Goal: Information Seeking & Learning: Check status

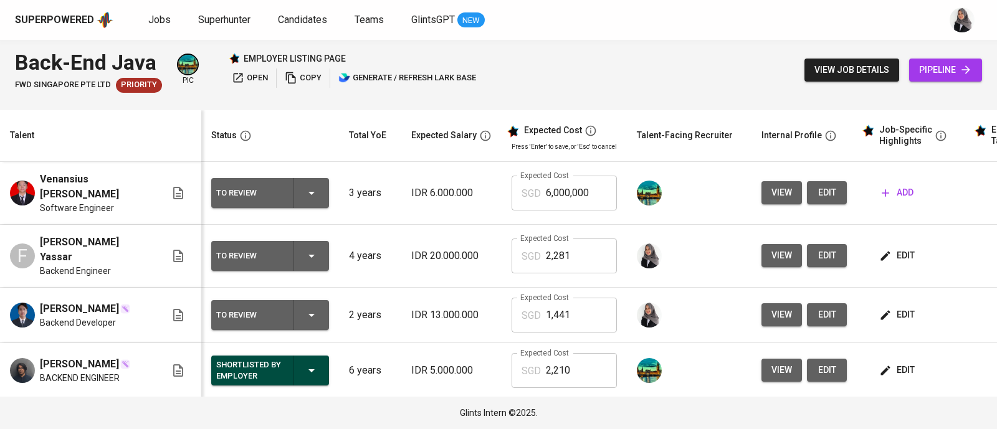
drag, startPoint x: 0, startPoint y: 0, endPoint x: 706, endPoint y: 41, distance: 707.1
click at [706, 41] on div "Back-End Java FWD Singapore Pte Ltd Priority pic employer listing page open cop…" at bounding box center [498, 70] width 997 height 60
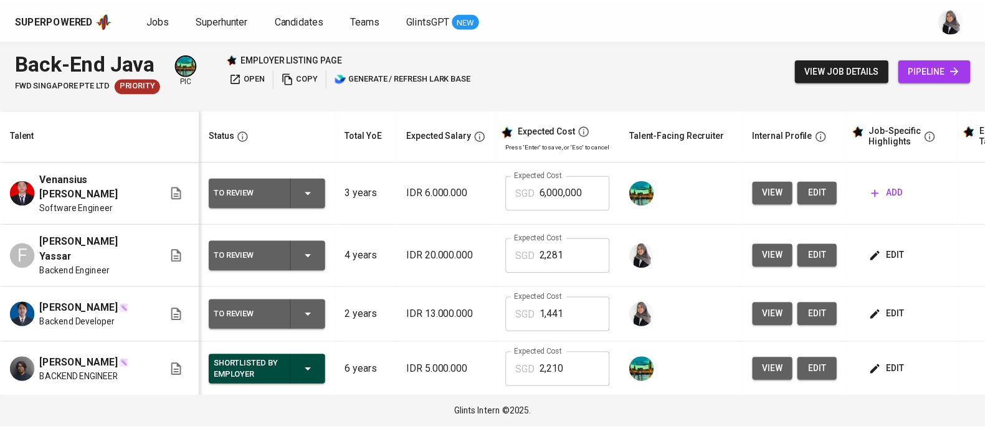
scroll to position [31, 0]
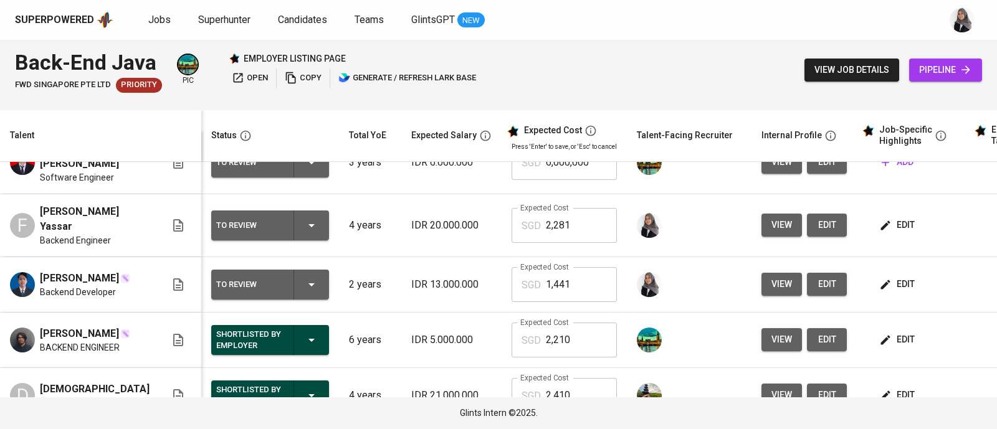
click at [701, 57] on div "Back-End Java FWD Singapore Pte Ltd Priority pic employer listing page open cop…" at bounding box center [498, 70] width 997 height 60
click at [672, 20] on div "Superpowered Jobs Superhunter Candidates Teams GlintsGPT NEW" at bounding box center [478, 20] width 927 height 19
click at [292, 21] on span "Candidates" at bounding box center [302, 20] width 49 height 12
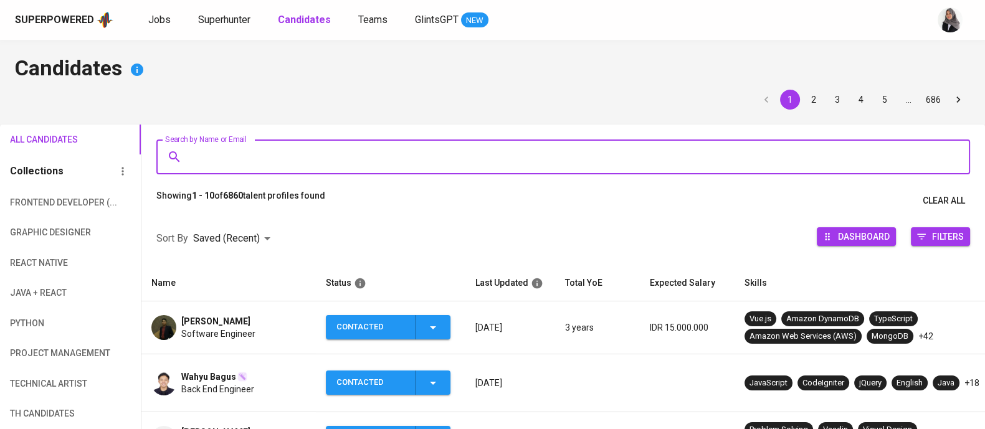
click at [260, 159] on input "Search by Name or Email" at bounding box center [566, 157] width 759 height 24
paste input "[EMAIL_ADDRESS][DOMAIN_NAME]"
type input "[EMAIL_ADDRESS][DOMAIN_NAME]"
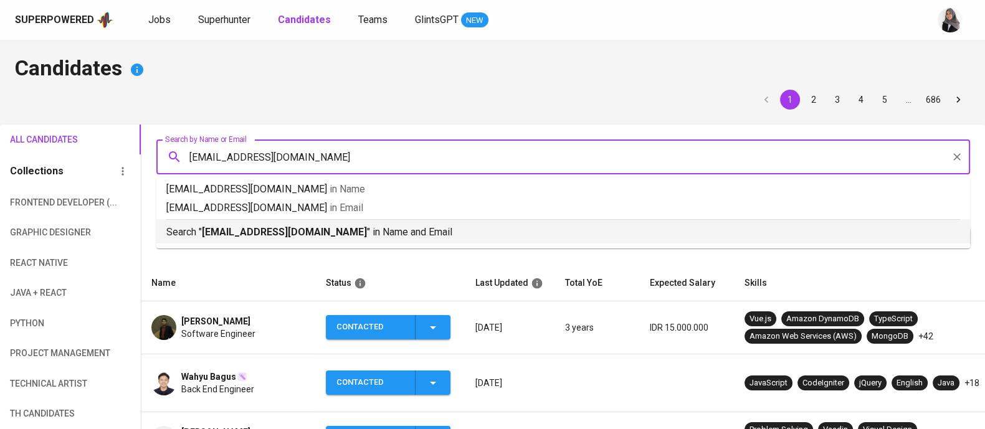
click at [343, 226] on p "Search " hapidun@gmail.com " in Name and Email" at bounding box center [563, 232] width 794 height 15
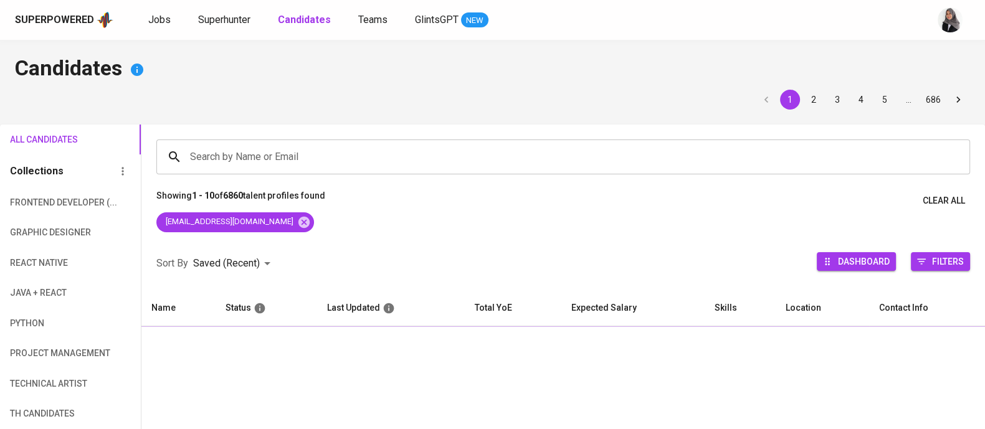
click at [343, 226] on div "hapidun@gmail.com" at bounding box center [563, 224] width 844 height 25
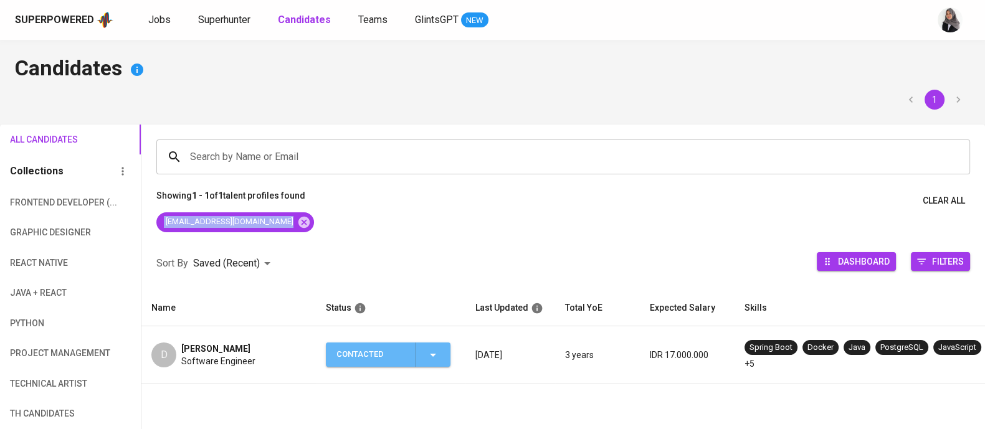
click at [429, 348] on icon "button" at bounding box center [433, 355] width 15 height 15
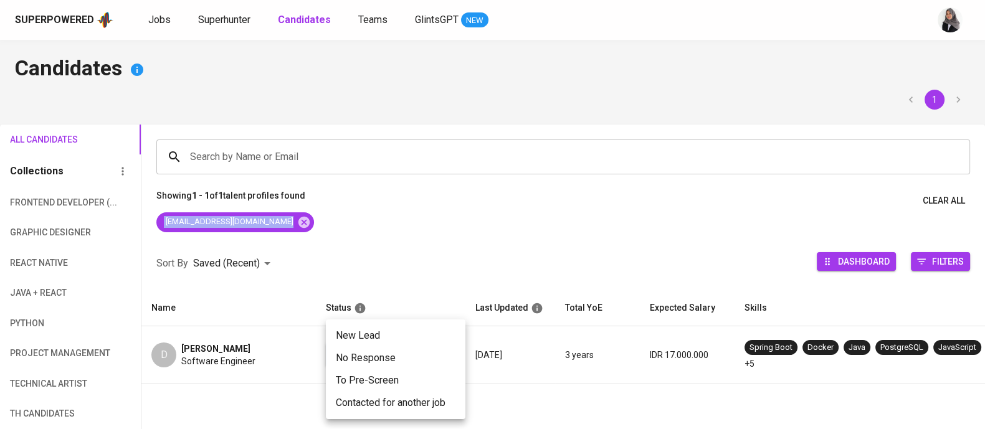
click at [382, 338] on li "New Lead" at bounding box center [396, 336] width 140 height 22
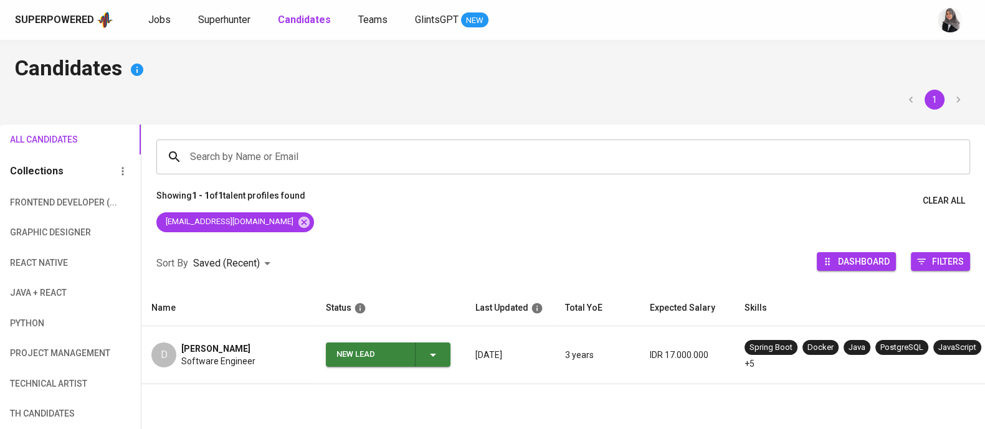
click at [226, 364] on span "Software Engineer" at bounding box center [218, 361] width 74 height 12
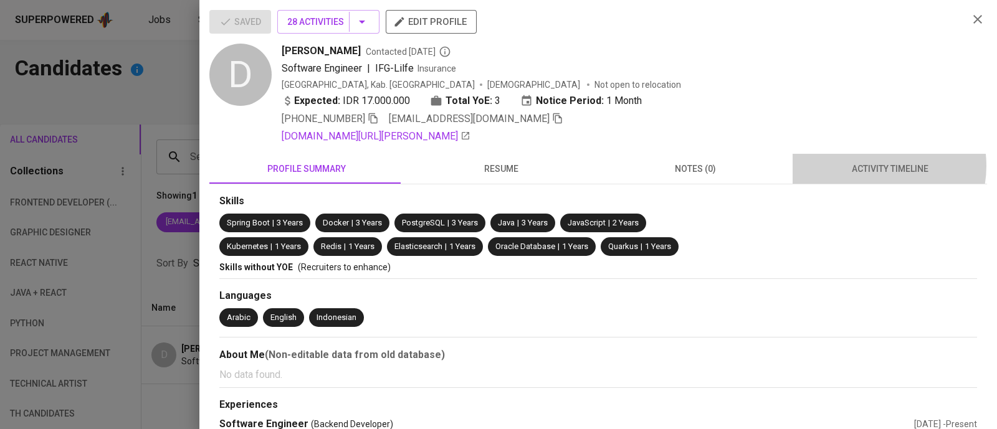
click at [865, 166] on span "activity timeline" at bounding box center [889, 169] width 179 height 16
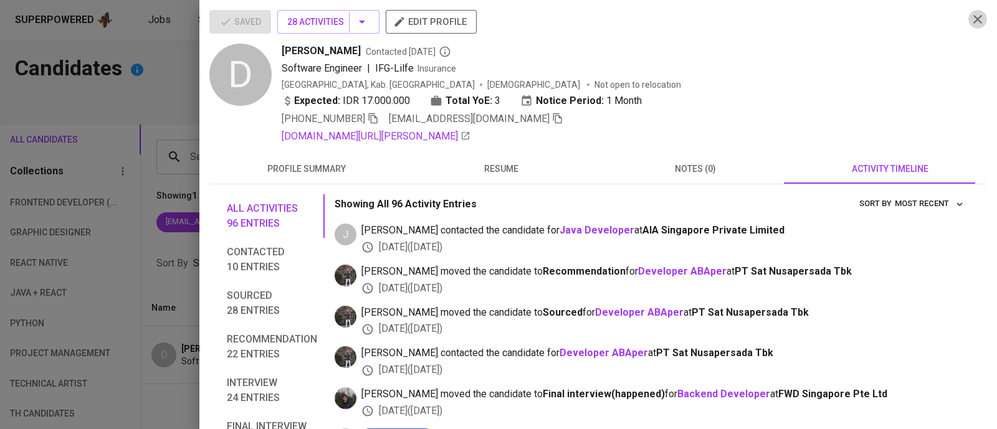
click at [970, 23] on icon "button" at bounding box center [977, 19] width 15 height 15
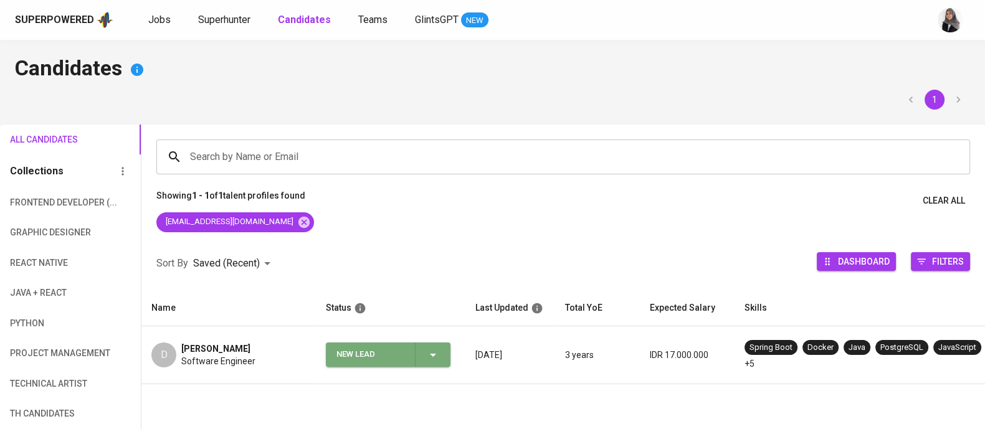
click at [432, 348] on icon "button" at bounding box center [433, 355] width 15 height 15
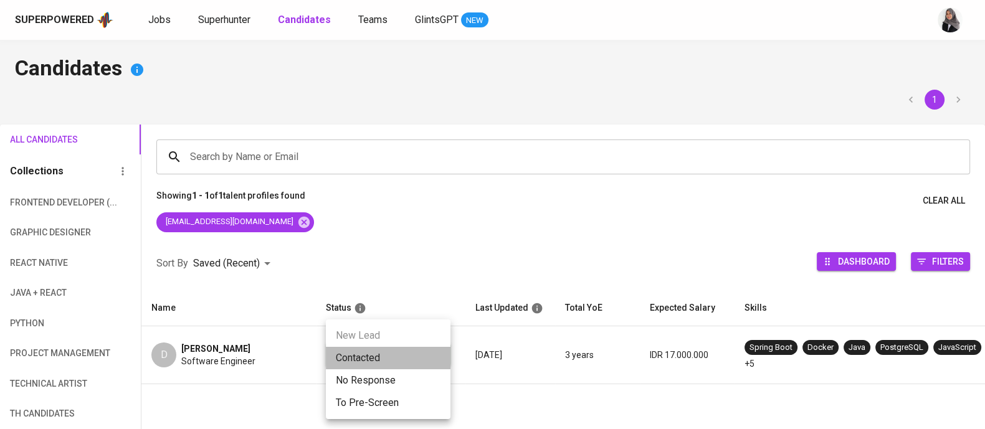
click at [388, 349] on li "Contacted" at bounding box center [388, 358] width 125 height 22
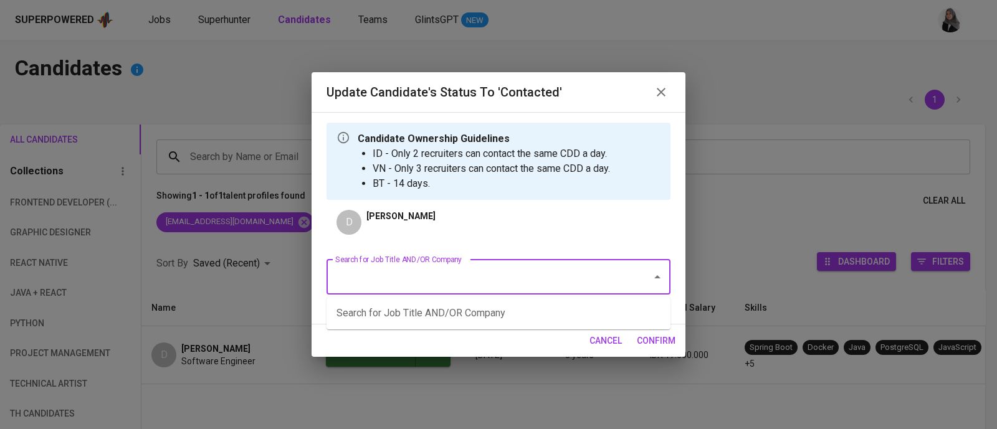
click at [485, 285] on input "Search for Job Title AND/OR Company" at bounding box center [481, 277] width 298 height 24
type input "java"
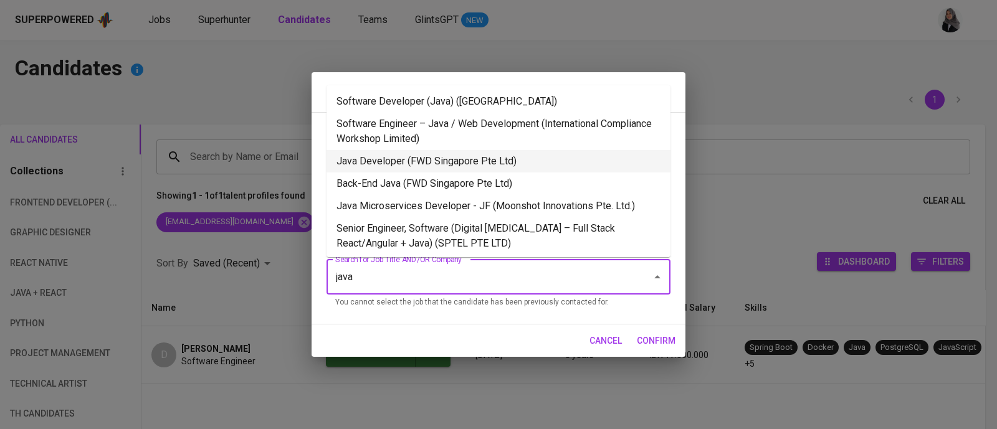
click at [475, 169] on li "Java Developer (FWD Singapore Pte Ltd)" at bounding box center [498, 161] width 344 height 22
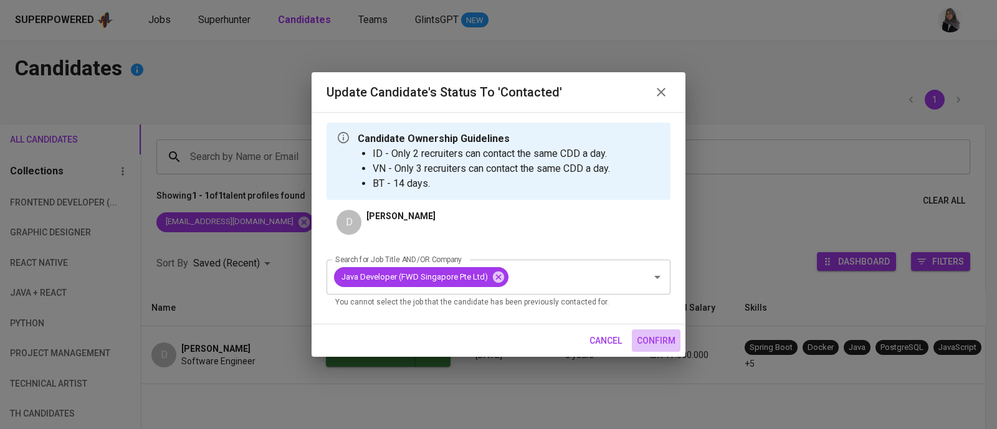
click at [645, 345] on span "confirm" at bounding box center [656, 341] width 39 height 16
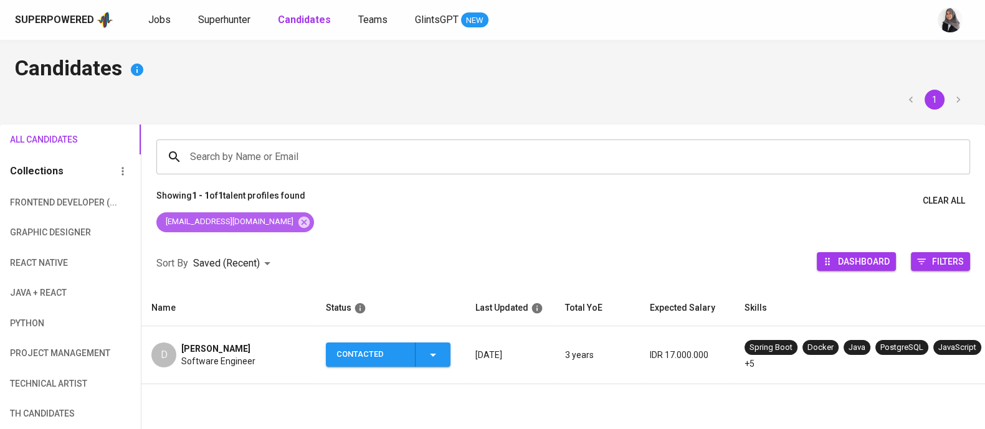
click at [251, 229] on div "hapidun@gmail.com" at bounding box center [235, 222] width 158 height 20
click at [298, 219] on icon at bounding box center [303, 221] width 11 height 11
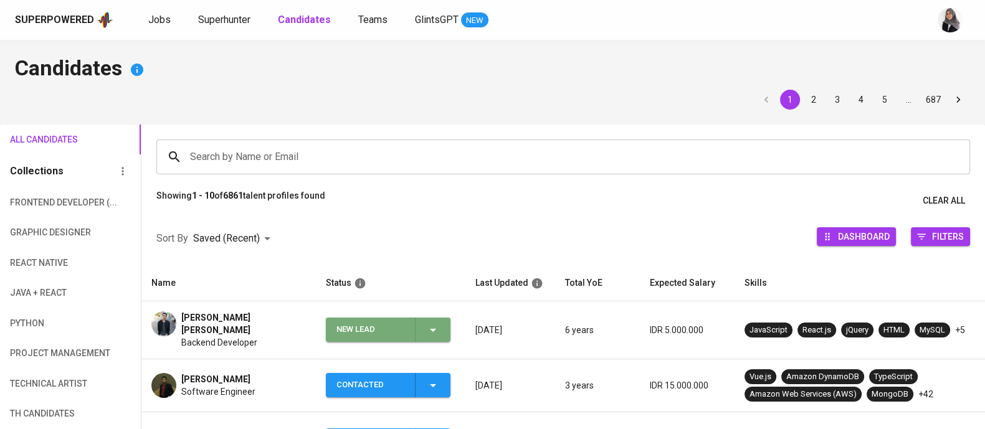
click at [443, 325] on span "New Lead" at bounding box center [388, 330] width 115 height 24
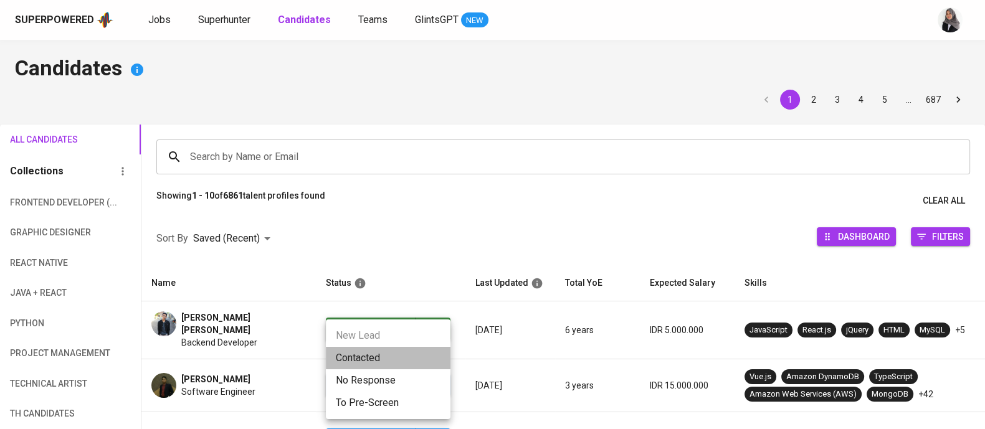
click at [360, 347] on li "Contacted" at bounding box center [388, 358] width 125 height 22
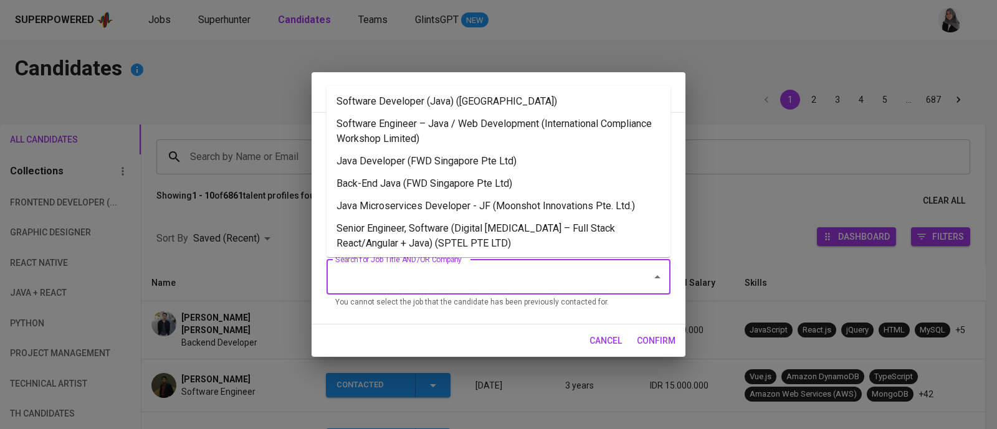
click at [487, 274] on input "Search for Job Title AND/OR Company" at bounding box center [481, 277] width 298 height 24
click at [479, 159] on li "Java Developer (FWD Singapore Pte Ltd)" at bounding box center [498, 161] width 344 height 22
type input "java"
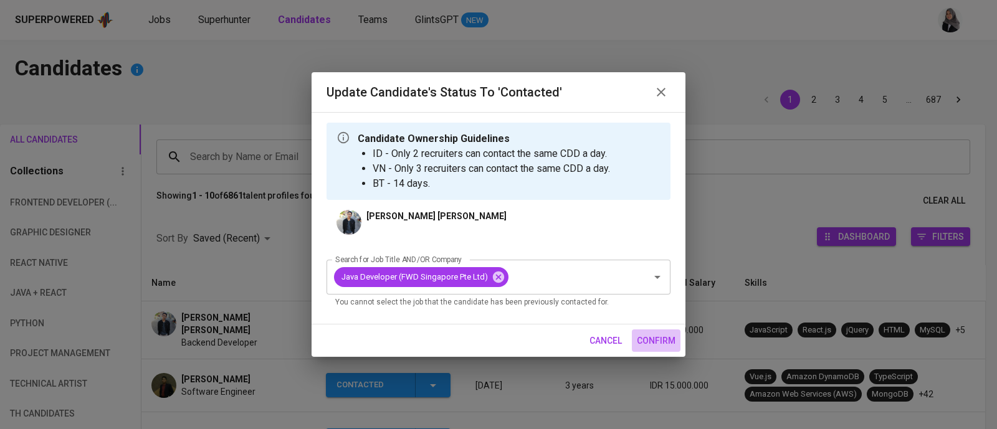
click at [657, 346] on span "confirm" at bounding box center [656, 341] width 39 height 16
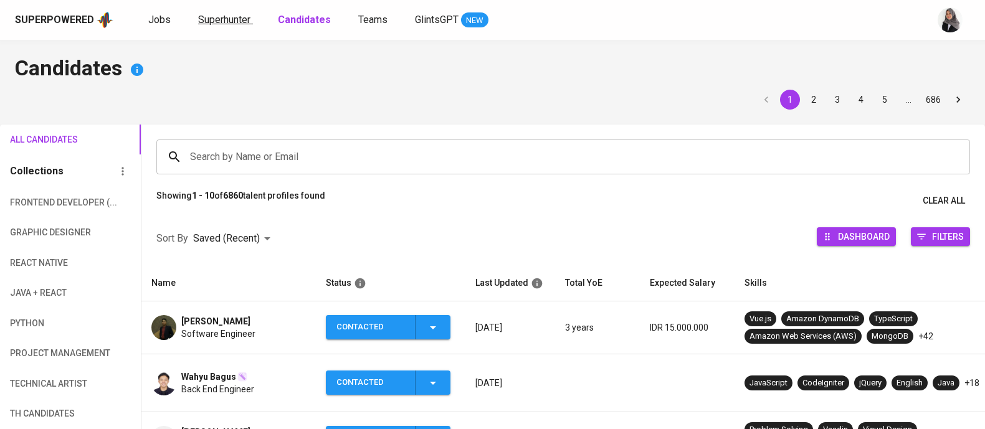
drag, startPoint x: 0, startPoint y: 0, endPoint x: 218, endPoint y: 15, distance: 218.6
click at [218, 15] on span "Superhunter" at bounding box center [224, 20] width 52 height 12
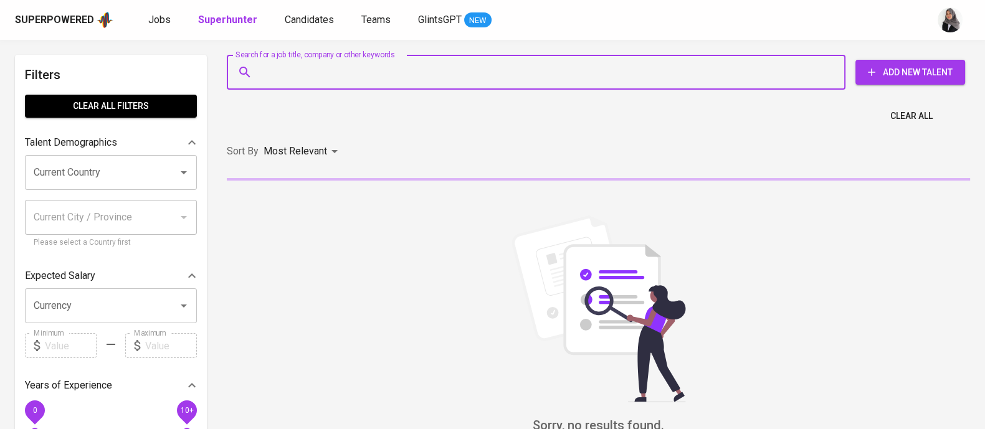
click at [293, 79] on input "Search for a job title, company or other keywords" at bounding box center [539, 72] width 564 height 24
paste input "hapidun@gmail.com"
type input "hapidun@gmail.com"
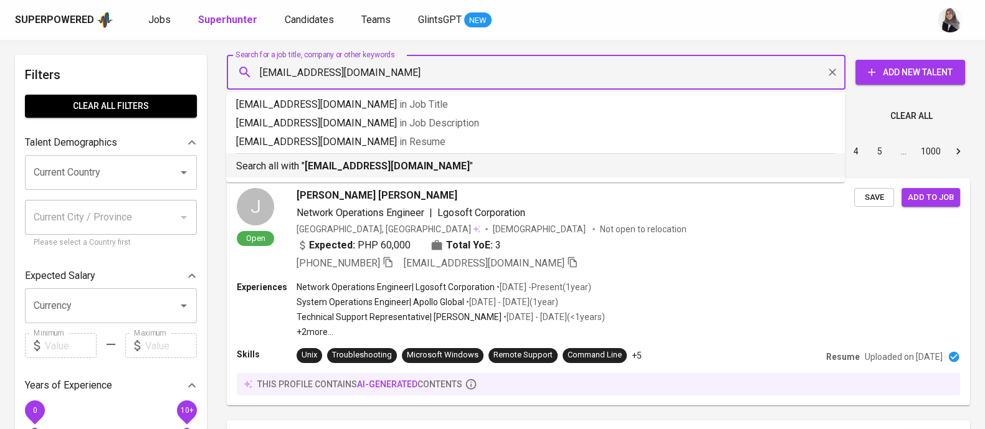
click at [390, 163] on b "hapidun@gmail.com" at bounding box center [387, 166] width 165 height 12
click at [390, 163] on div "Sort By Most Relevant MOST_RELEVANT 1 2 3 4 5 … 1000" at bounding box center [598, 152] width 758 height 38
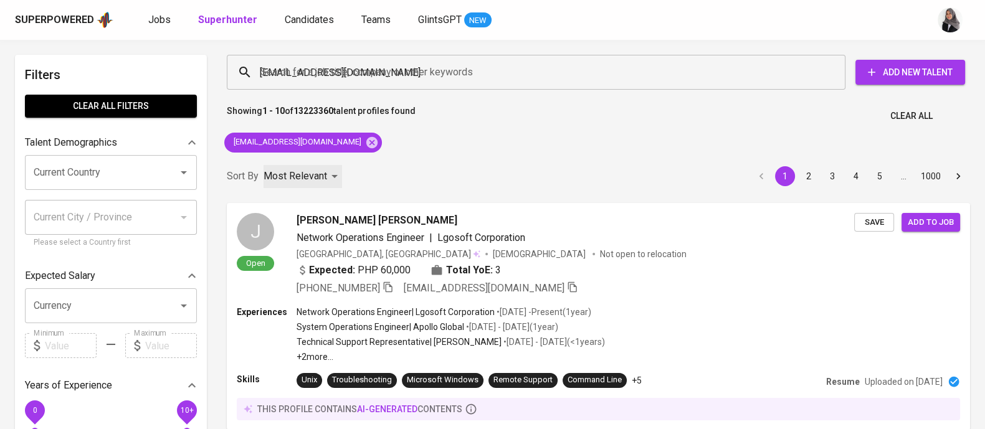
click at [330, 169] on div "Most Relevant" at bounding box center [303, 176] width 79 height 23
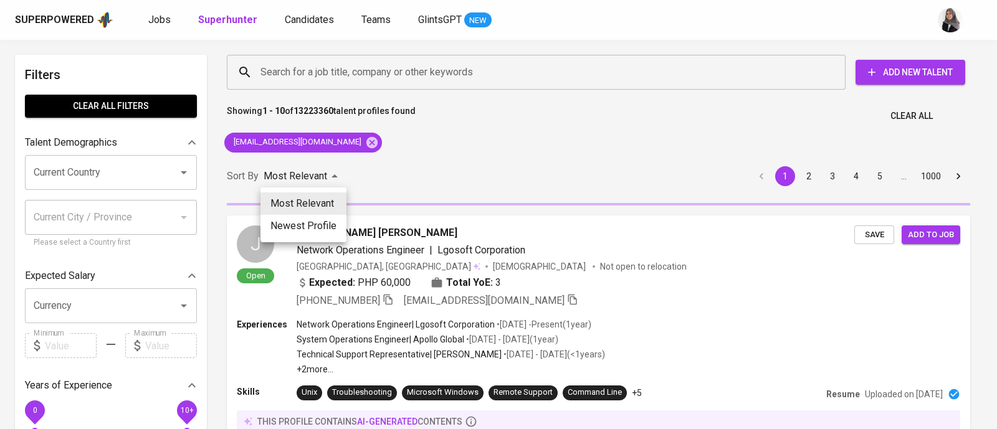
drag, startPoint x: 670, startPoint y: 149, endPoint x: 385, endPoint y: 250, distance: 302.1
click at [670, 149] on div at bounding box center [498, 214] width 997 height 429
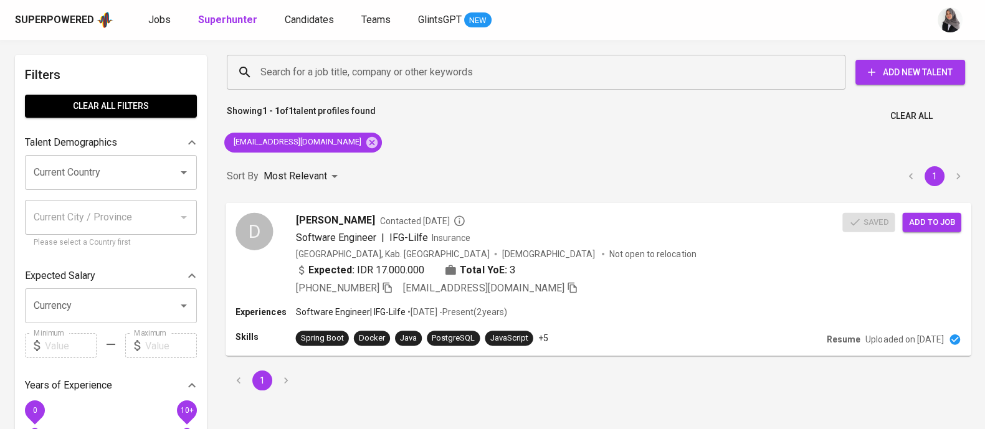
click at [683, 270] on div "Expected: IDR 17.000.000 Total YoE: 3" at bounding box center [569, 271] width 547 height 18
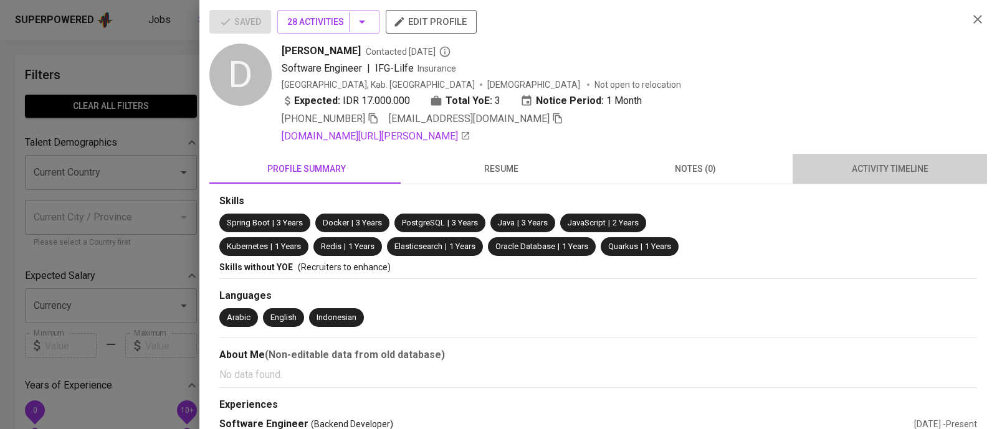
click at [902, 173] on span "activity timeline" at bounding box center [889, 169] width 179 height 16
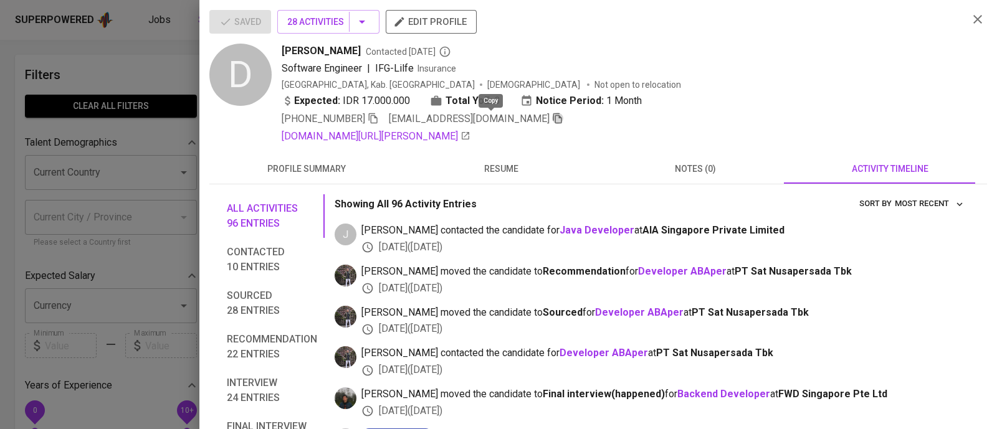
click at [553, 115] on icon "button" at bounding box center [557, 118] width 9 height 11
click at [788, 70] on div "Software Engineer | IFG-Lilfe Insurance" at bounding box center [620, 68] width 677 height 15
click at [970, 24] on icon "button" at bounding box center [977, 19] width 15 height 15
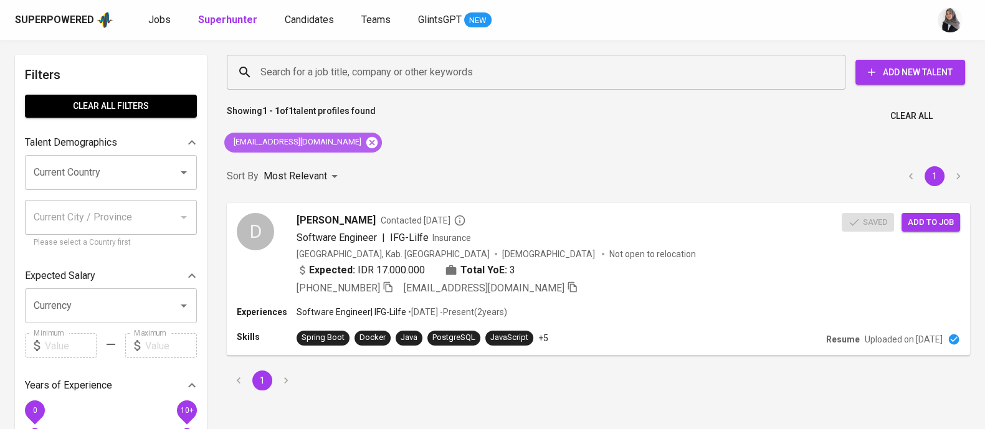
click at [366, 143] on icon at bounding box center [371, 141] width 11 height 11
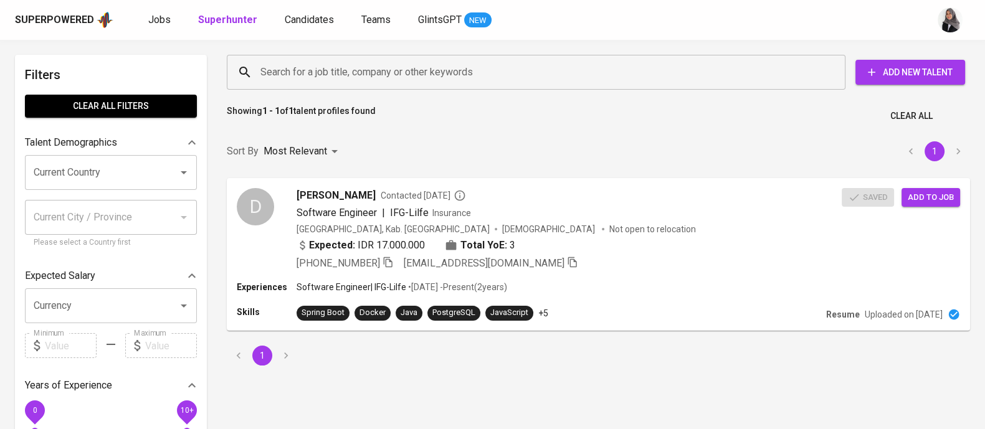
click at [353, 78] on input "Search for a job title, company or other keywords" at bounding box center [539, 72] width 564 height 24
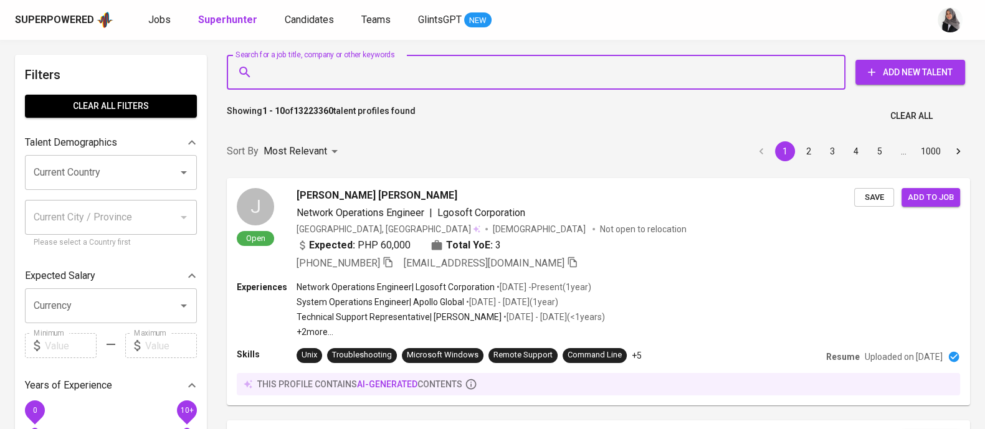
paste input "malikabdulaziz51@gmail.com"
type input "malikabdulaziz51@gmail.com"
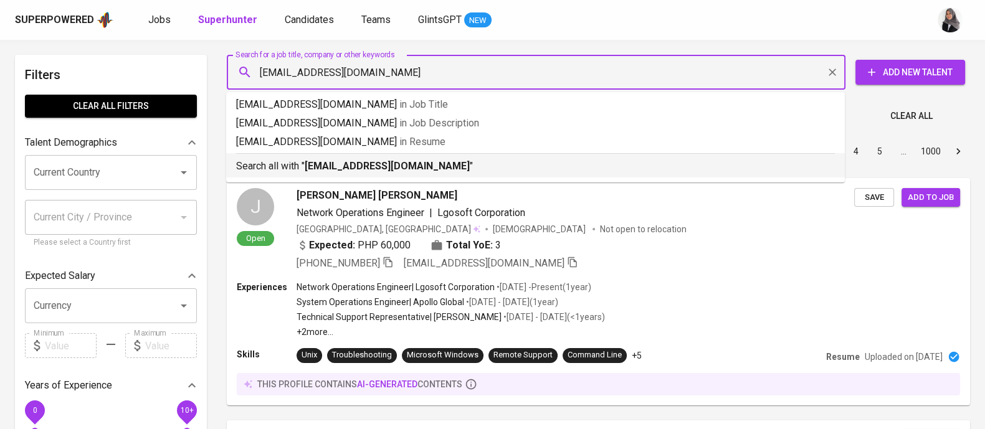
click at [419, 172] on p "Search all with " malikabdulaziz51@gmail.com "" at bounding box center [535, 166] width 599 height 15
click at [419, 171] on div "Sort By Most Relevant MOST_RELEVANT 1 2 3 4 5 … 1000" at bounding box center [598, 152] width 758 height 38
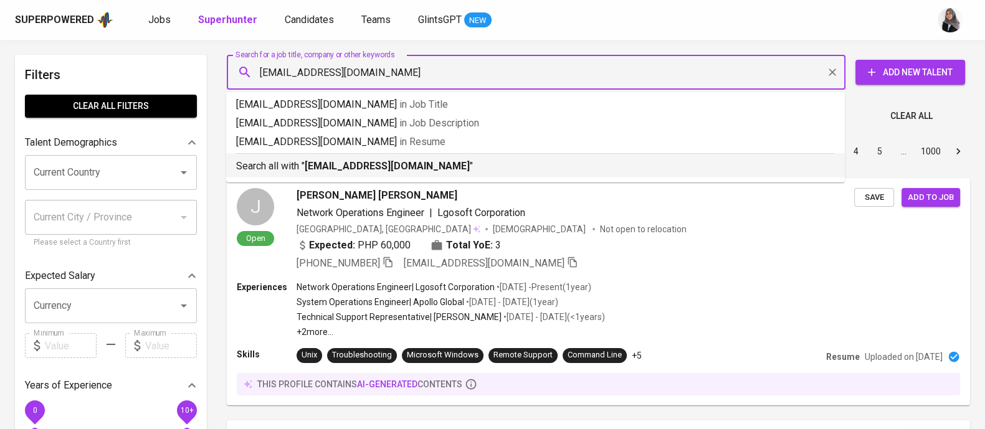
click at [652, 166] on div "Sort By Most Relevant MOST_RELEVANT 1 2 3 4 5 … 1000" at bounding box center [598, 152] width 758 height 38
click at [285, 161] on div "Sort By Most Relevant MOST_RELEVANT 1 2 3 4 5 … 1000" at bounding box center [598, 152] width 758 height 38
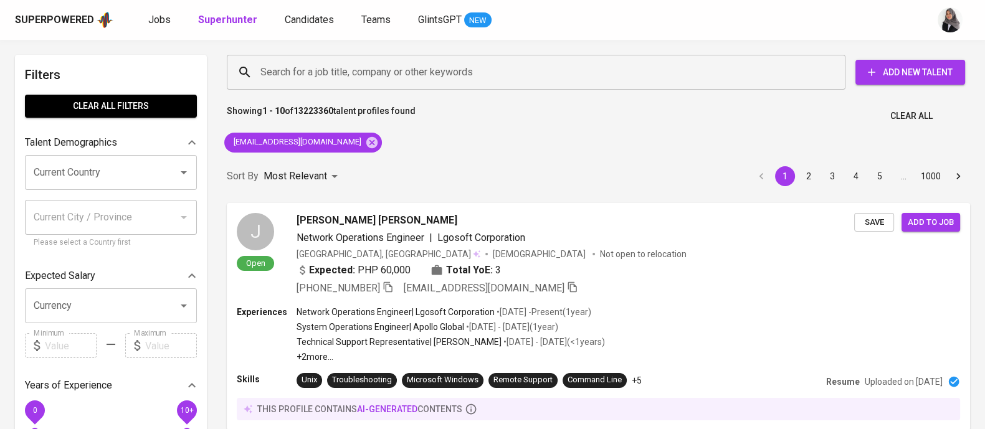
click at [285, 161] on div "Sort By Most Relevant MOST_RELEVANT 1 2 3 4 5 … 1000" at bounding box center [598, 177] width 758 height 38
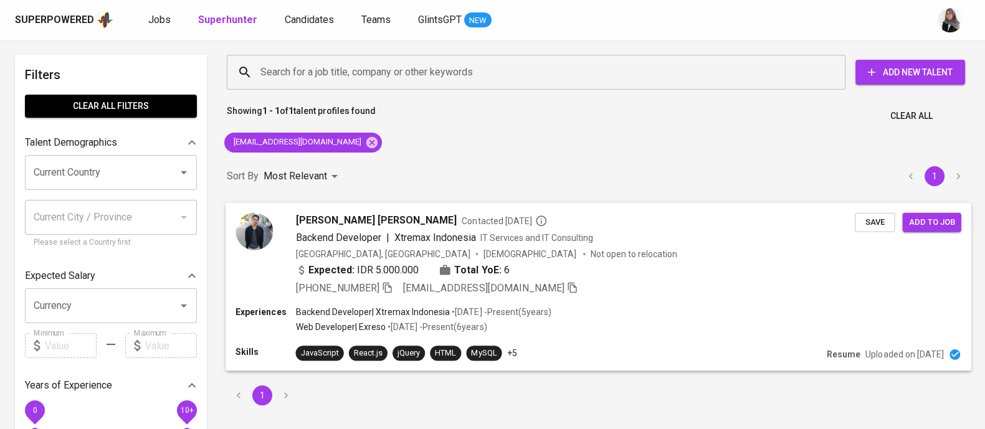
click at [613, 322] on div "Experiences Backend Developer | Xtremax Indonesia • Jun 2020 - Present ( 5 year…" at bounding box center [598, 321] width 725 height 30
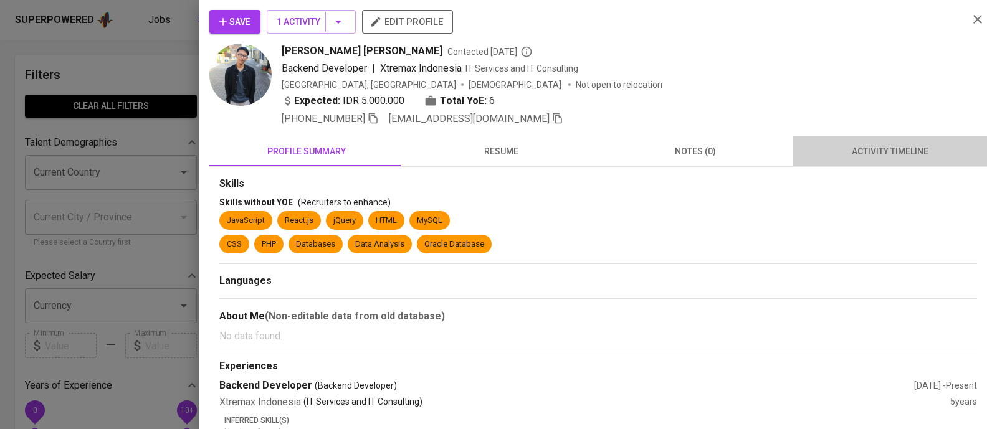
click at [889, 157] on span "activity timeline" at bounding box center [889, 152] width 179 height 16
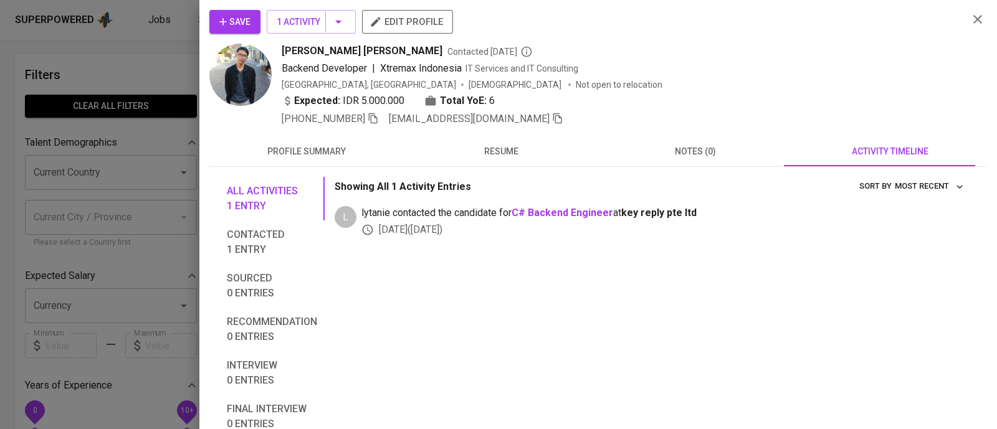
click at [229, 11] on button "Save" at bounding box center [234, 22] width 51 height 24
drag, startPoint x: 283, startPoint y: 47, endPoint x: 393, endPoint y: 50, distance: 109.7
click at [393, 50] on span "Mohammad Malik Abdul Aziz" at bounding box center [362, 51] width 161 height 15
copy span "Mohammad Malik Abdul"
click at [706, 73] on div "Backend Developer | Xtremax Indonesia IT Services and IT Consulting" at bounding box center [620, 68] width 677 height 15
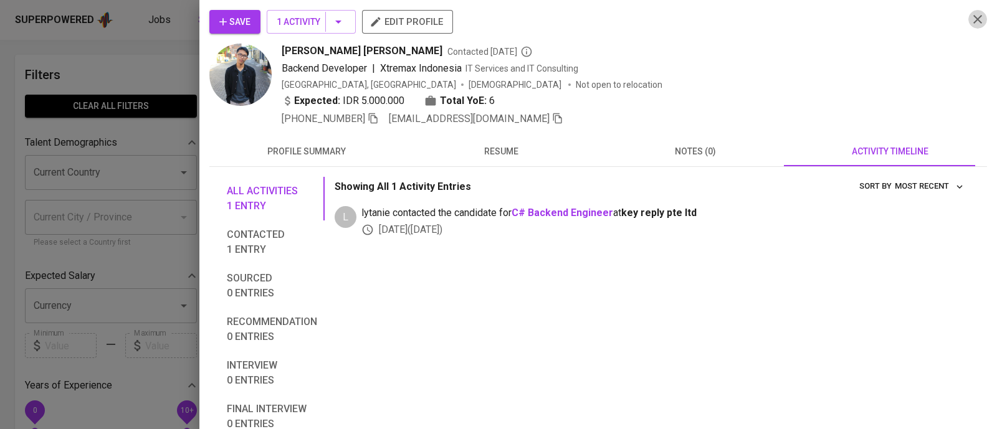
click at [973, 16] on icon "button" at bounding box center [977, 19] width 9 height 9
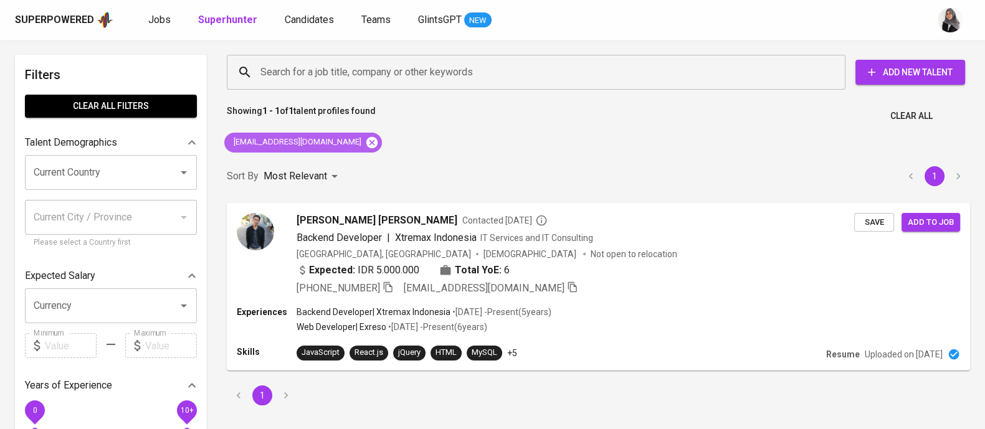
click at [366, 145] on icon at bounding box center [371, 141] width 11 height 11
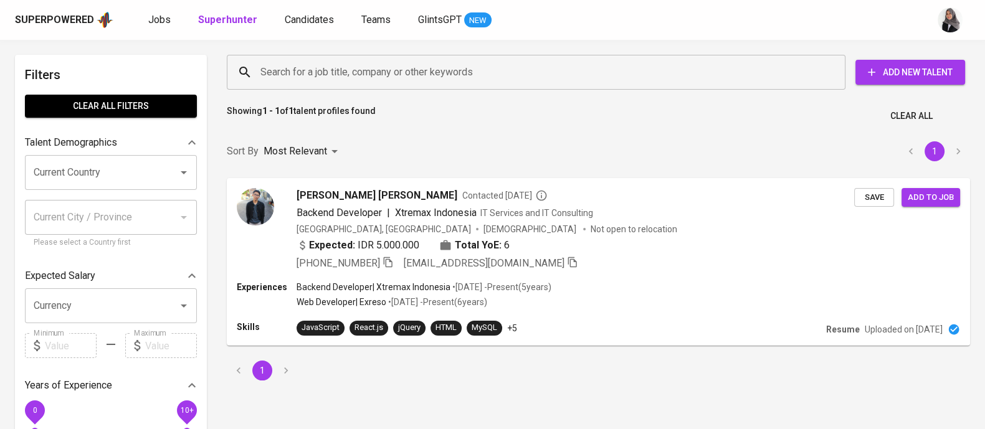
click at [422, 66] on input "Search for a job title, company or other keywords" at bounding box center [539, 72] width 564 height 24
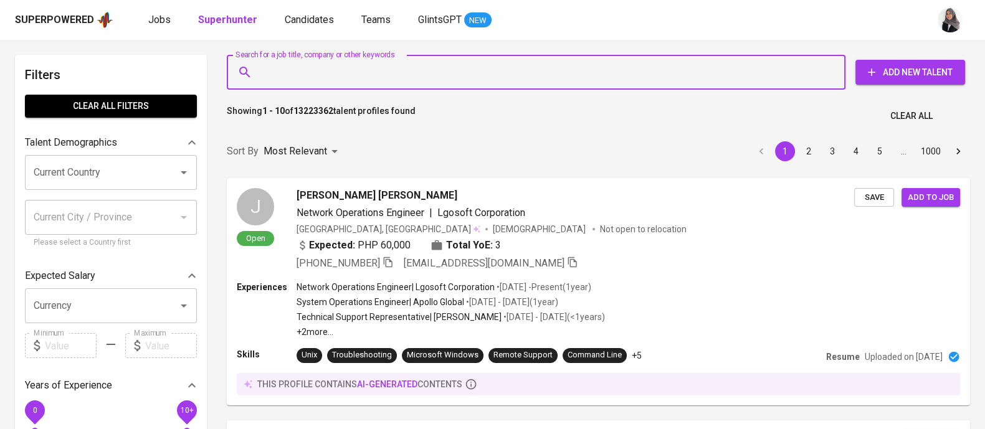
click at [341, 72] on input "Search for a job title, company or other keywords" at bounding box center [539, 72] width 564 height 24
paste input "Dea Rahman"
type input "Dea Rahman"
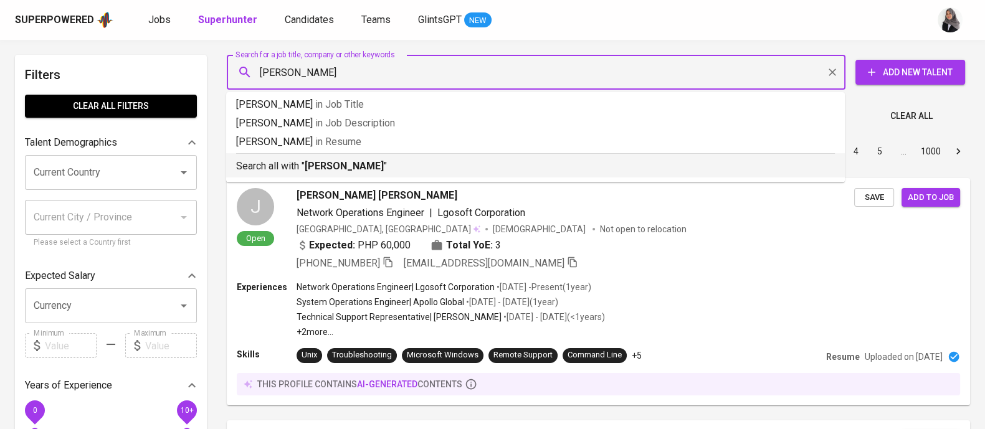
click at [356, 159] on p "Search all with " Dea Rahman "" at bounding box center [535, 166] width 599 height 15
click at [356, 158] on div "Sort By Most Relevant MOST_RELEVANT 1 2 3 4 5 … 1000" at bounding box center [598, 152] width 758 height 38
click at [436, 165] on div "Sort By Most Relevant MOST_RELEVANT 1 2 3 4 5 … 1000" at bounding box center [598, 152] width 758 height 38
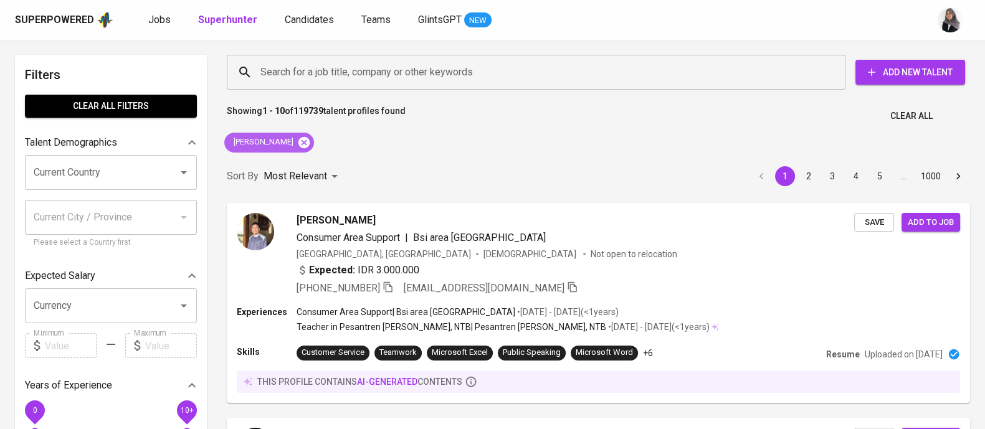
click at [297, 136] on icon at bounding box center [304, 143] width 14 height 14
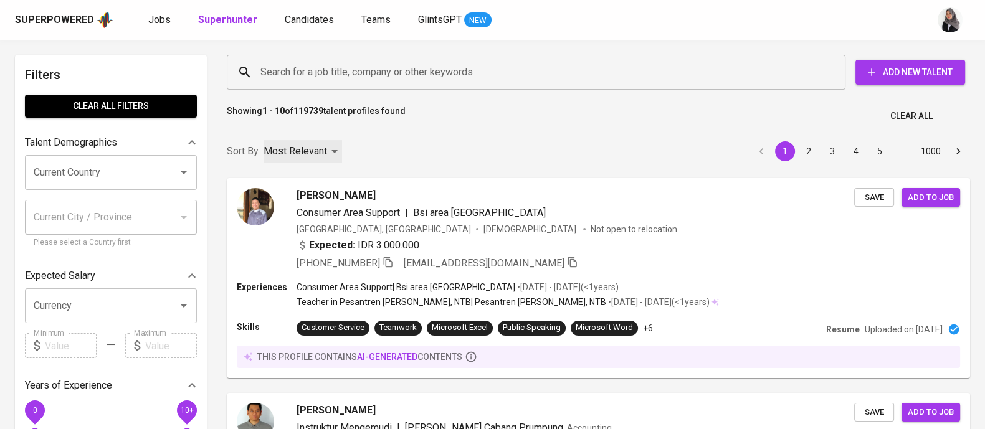
click at [288, 141] on div "Most Relevant" at bounding box center [303, 151] width 79 height 23
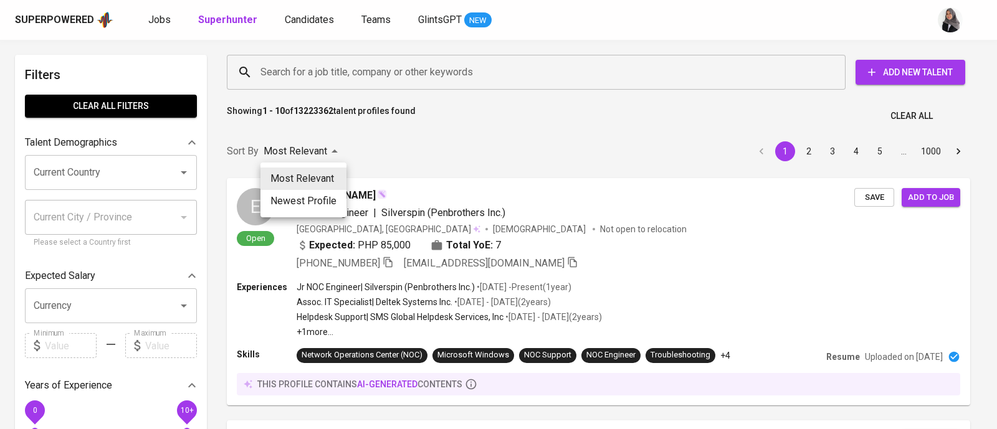
click at [484, 104] on div at bounding box center [498, 214] width 997 height 429
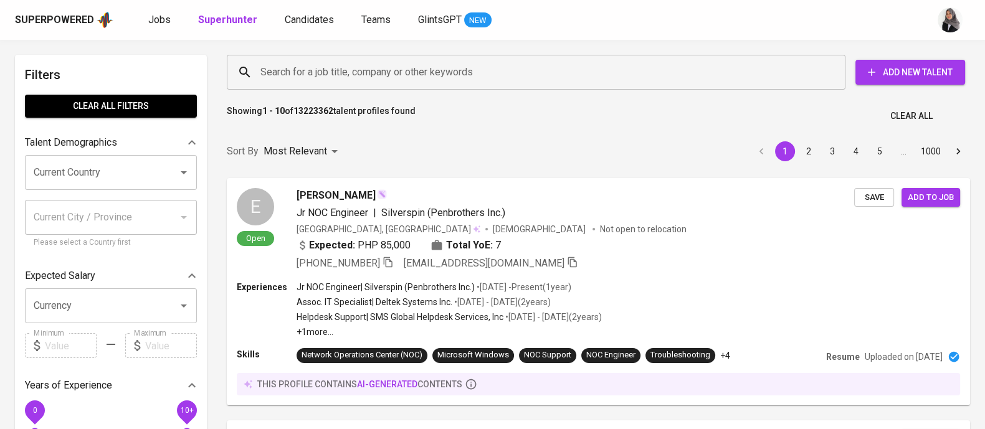
click at [665, 125] on div "Showing 1 - 10 of 13223362 talent profiles found Clear All" at bounding box center [598, 112] width 758 height 31
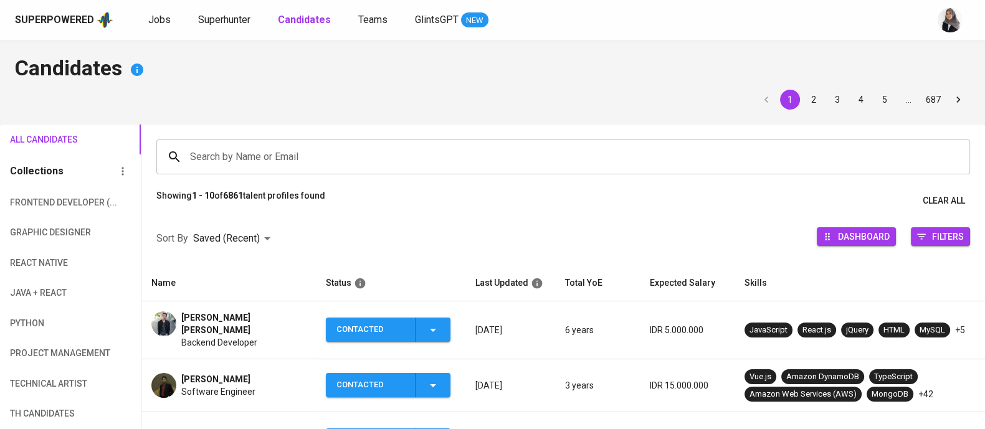
click at [702, 79] on h4 "Candidates" at bounding box center [492, 70] width 955 height 30
click at [161, 17] on span "Jobs" at bounding box center [159, 20] width 22 height 12
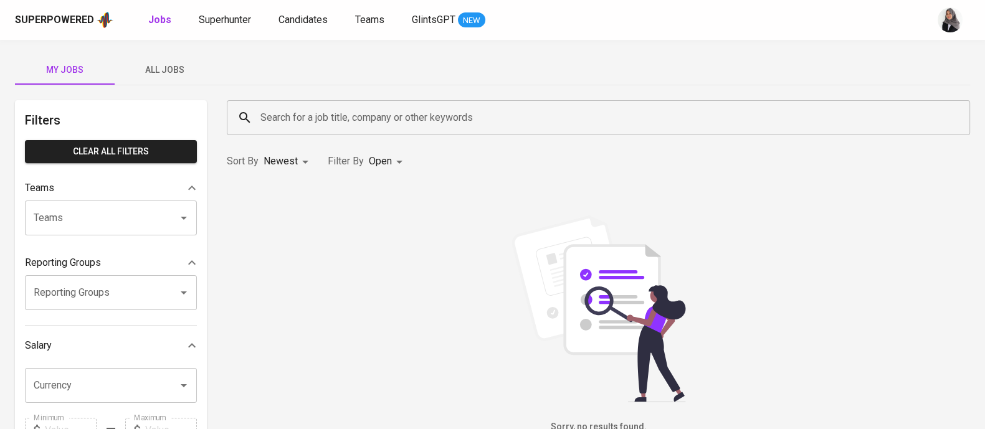
click at [743, 37] on div "Superpowered Jobs Superhunter Candidates Teams GlintsGPT NEW" at bounding box center [492, 20] width 985 height 40
click at [692, 60] on div "My Jobs All Jobs" at bounding box center [492, 70] width 955 height 30
click at [726, 218] on div "Sorry, no results found." at bounding box center [598, 325] width 743 height 219
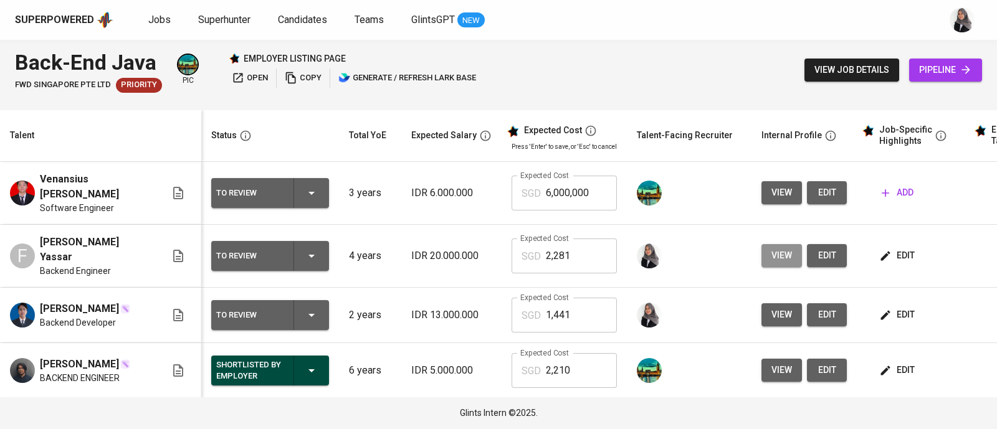
click at [771, 249] on span "view" at bounding box center [781, 256] width 21 height 16
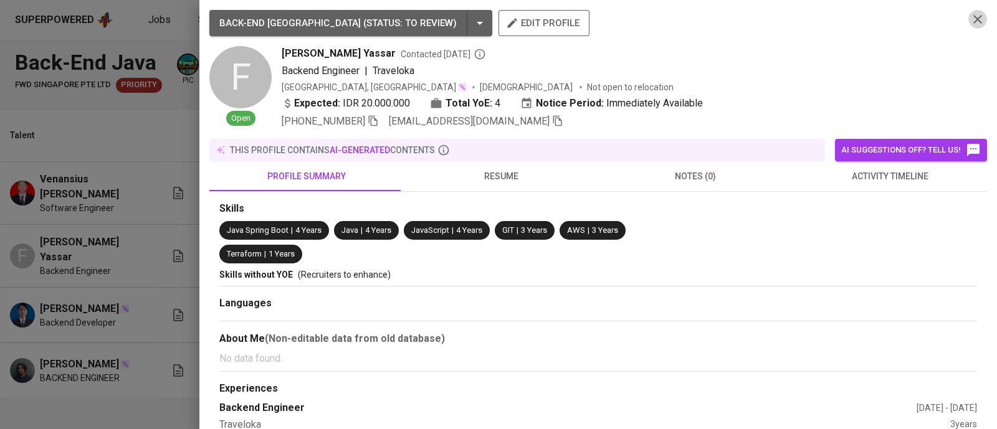
click at [970, 13] on icon "button" at bounding box center [977, 19] width 15 height 15
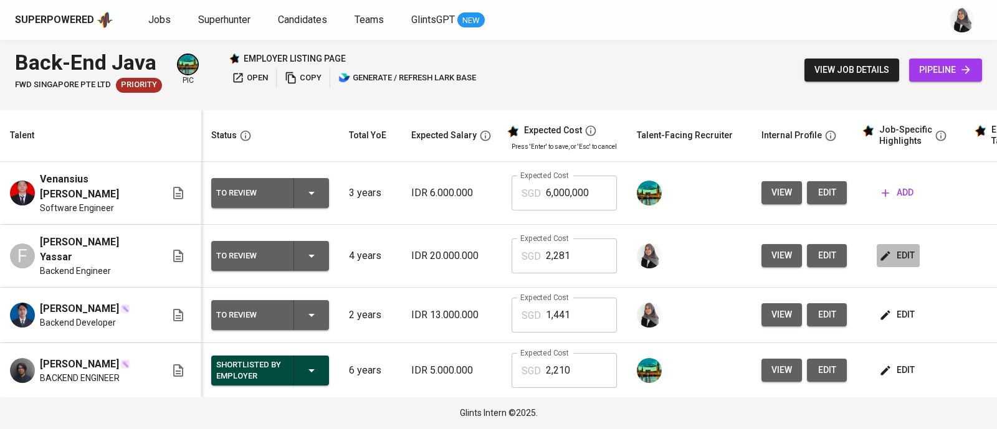
click at [882, 248] on span "edit" at bounding box center [898, 256] width 33 height 16
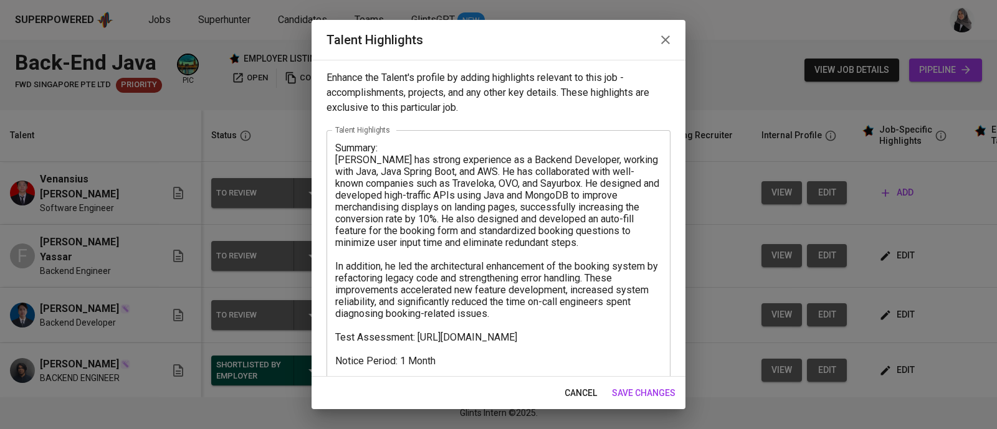
scroll to position [11, 0]
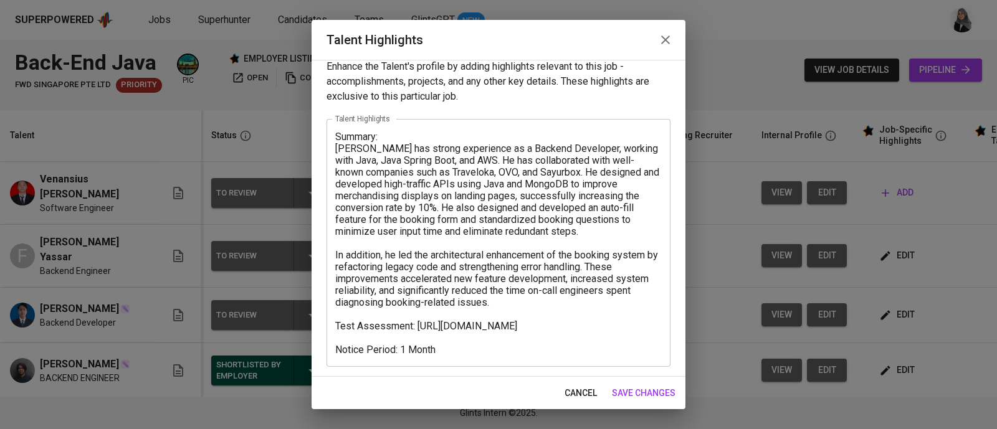
click at [442, 350] on textarea "Summary: [PERSON_NAME] has strong experience as a Backend Developer, working wi…" at bounding box center [498, 243] width 326 height 225
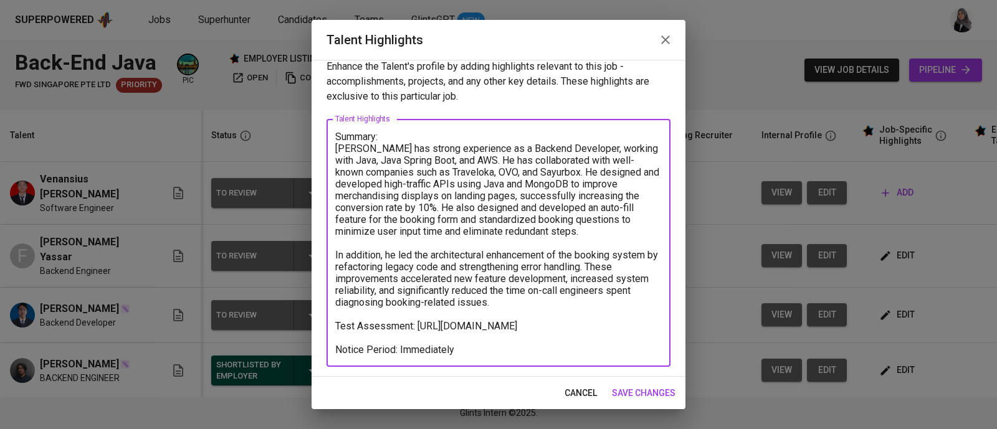
type textarea "Summary: [PERSON_NAME] has strong experience as a Backend Developer, working wi…"
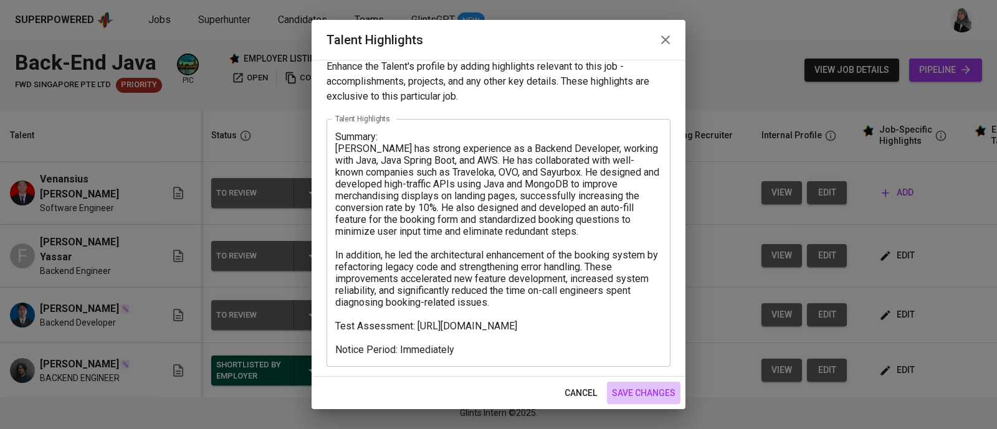
click at [636, 393] on span "save changes" at bounding box center [644, 394] width 64 height 16
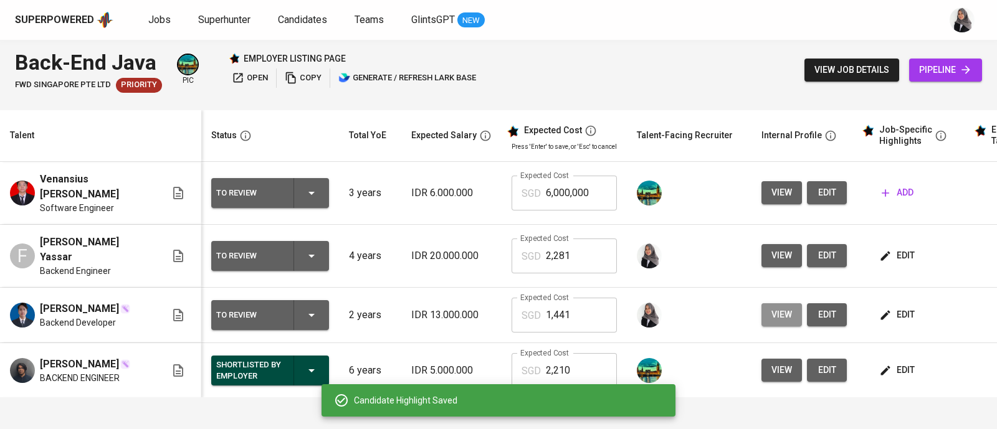
click at [771, 309] on span "view" at bounding box center [781, 315] width 21 height 16
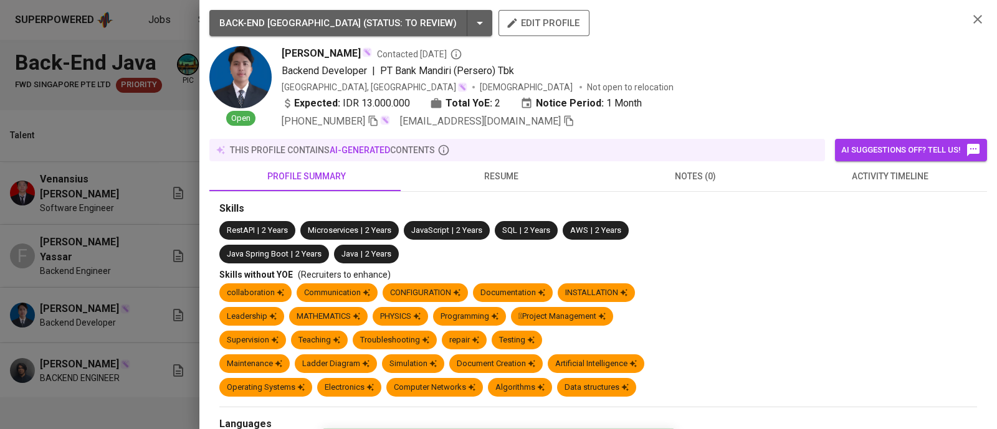
click at [970, 20] on icon "button" at bounding box center [977, 19] width 15 height 15
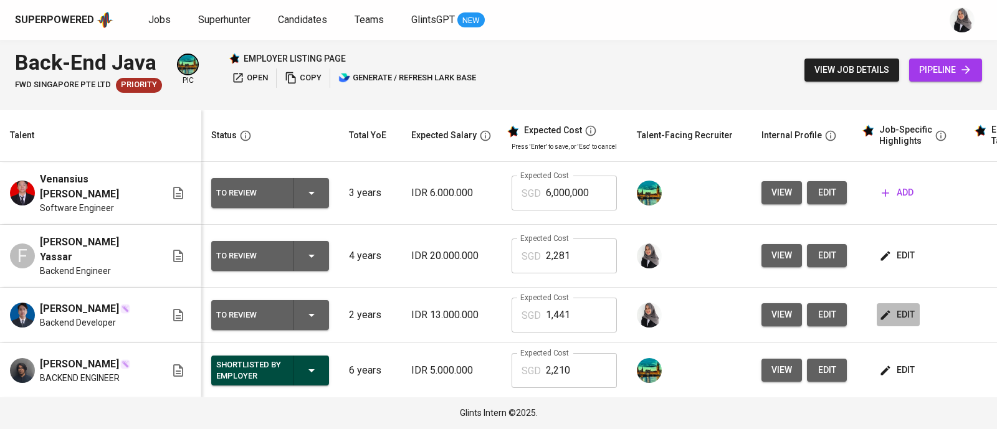
click at [890, 313] on span "edit" at bounding box center [898, 315] width 33 height 16
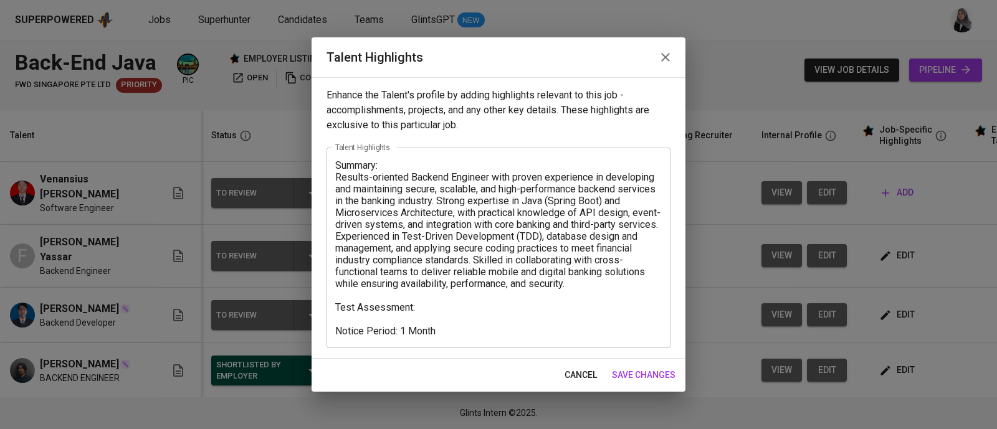
click at [659, 54] on icon "button" at bounding box center [665, 57] width 15 height 15
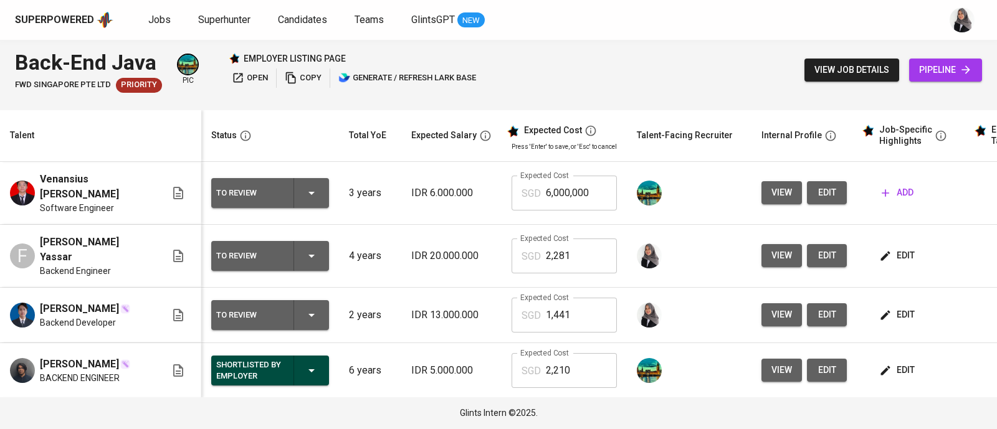
click at [692, 64] on div "Back-End Java FWD Singapore Pte Ltd Priority pic employer listing page open cop…" at bounding box center [498, 70] width 997 height 60
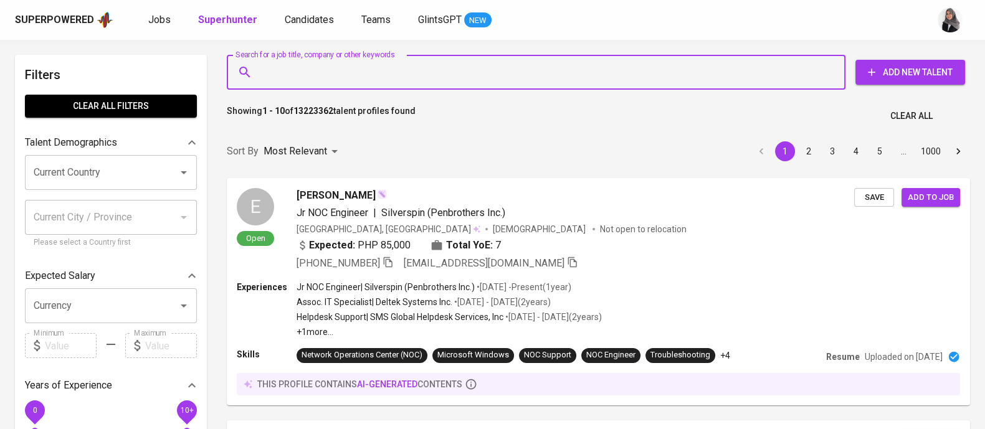
click at [373, 67] on input "Search for a job title, company or other keywords" at bounding box center [539, 72] width 564 height 24
paste input "[EMAIL_ADDRESS][DOMAIN_NAME]"
type input "[EMAIL_ADDRESS][DOMAIN_NAME]"
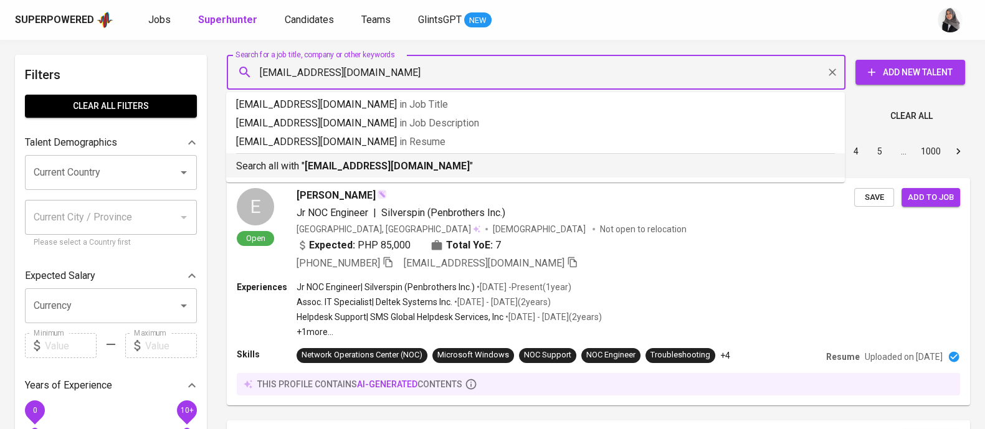
click at [386, 170] on b "[EMAIL_ADDRESS][DOMAIN_NAME]" at bounding box center [387, 166] width 165 height 12
click at [386, 170] on div "Sort By Most Relevant MOST_RELEVANT 1 2 3 4 5 … 1000" at bounding box center [598, 152] width 758 height 38
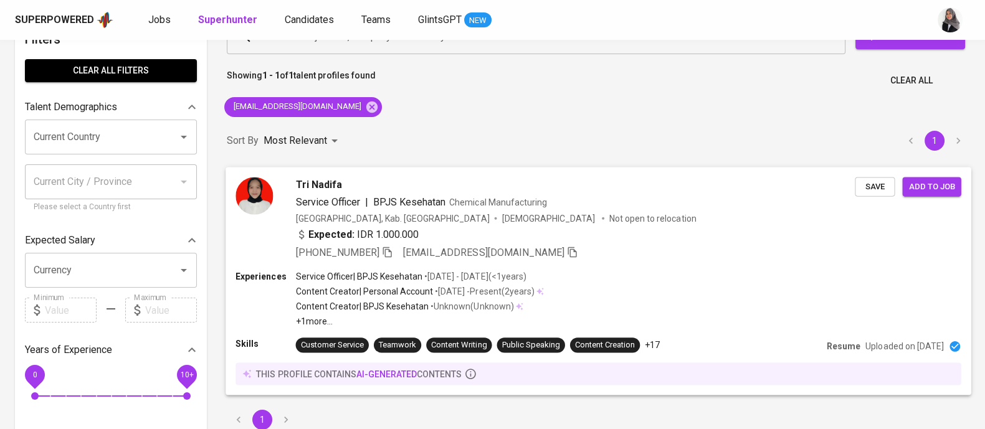
scroll to position [37, 0]
